Goal: Find specific page/section

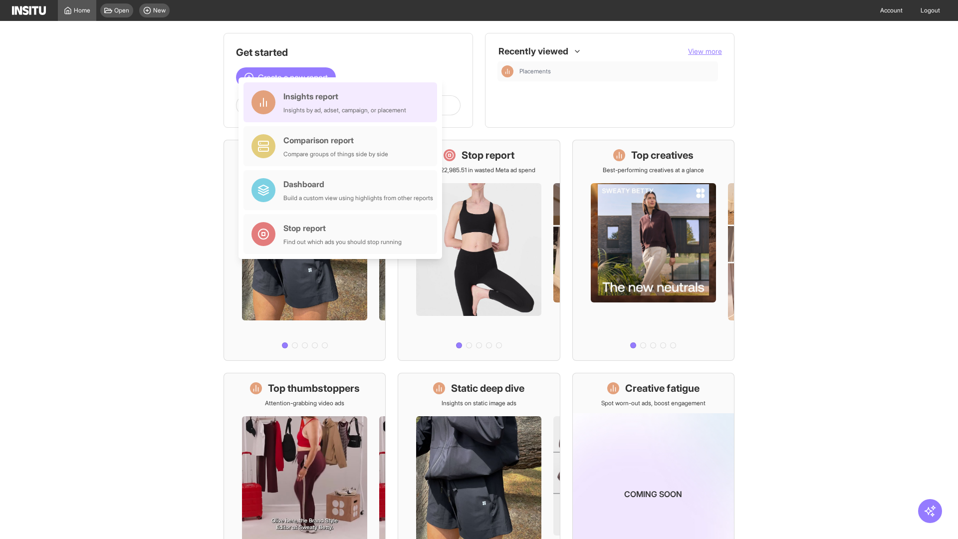
click at [343, 102] on div "Insights report Insights by ad, adset, campaign, or placement" at bounding box center [344, 102] width 123 height 24
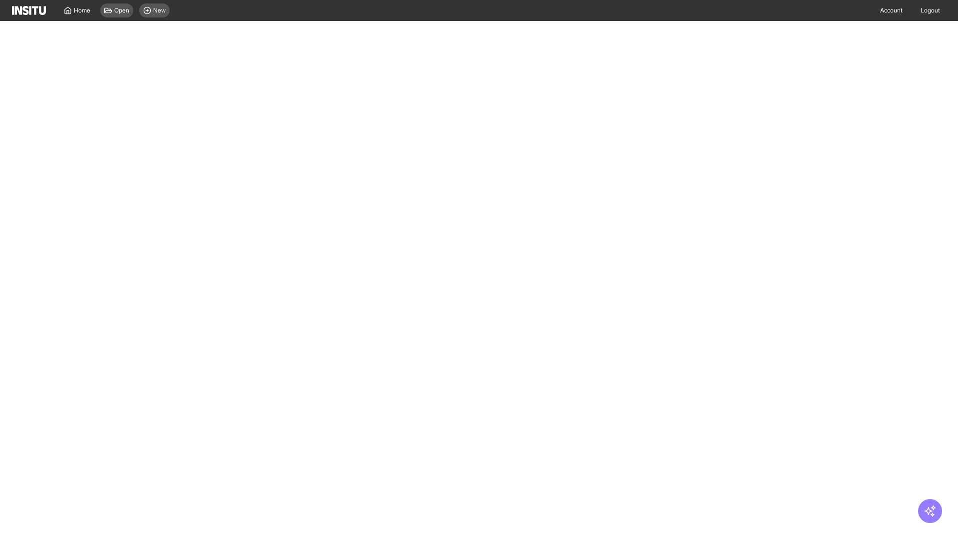
select select "**"
